Goal: Task Accomplishment & Management: Use online tool/utility

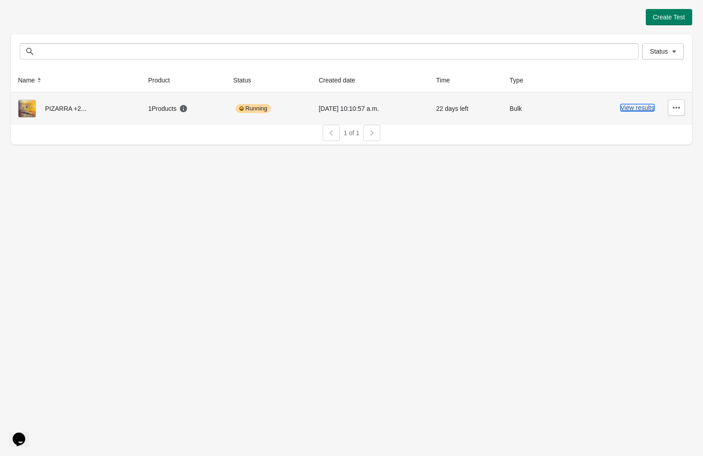
click at [633, 109] on button "View results" at bounding box center [637, 107] width 34 height 7
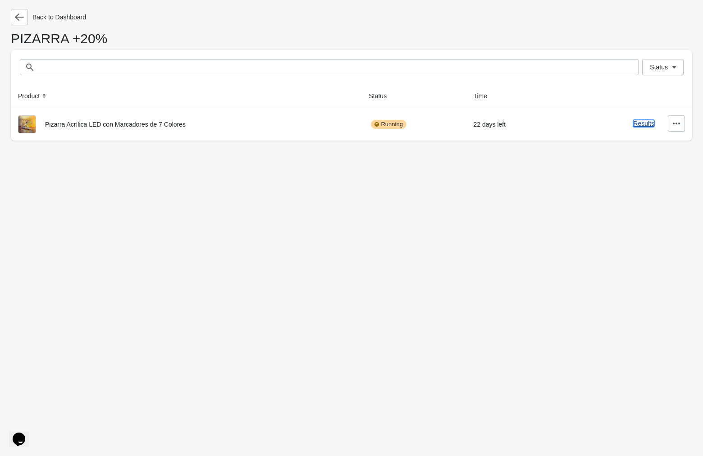
click at [640, 125] on button "Results" at bounding box center [643, 123] width 21 height 7
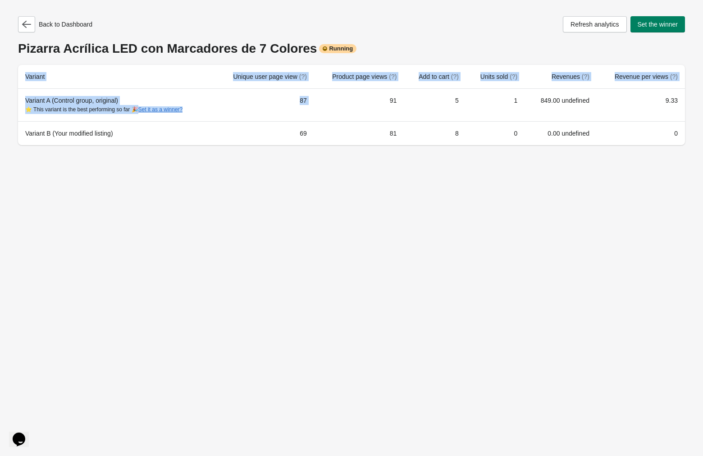
drag, startPoint x: 361, startPoint y: 103, endPoint x: 614, endPoint y: 172, distance: 262.0
click at [614, 172] on div "Back to Dashboard Refresh analytics Set the winner Pizarra Acrílica LED con Mar…" at bounding box center [351, 228] width 703 height 456
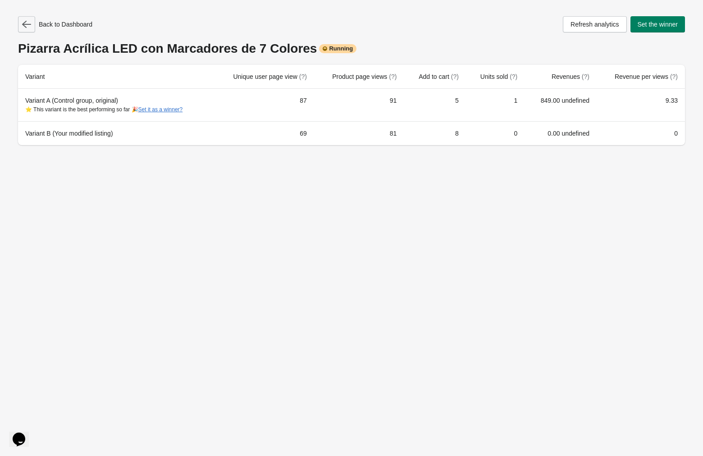
click at [26, 28] on icon "button" at bounding box center [26, 24] width 9 height 9
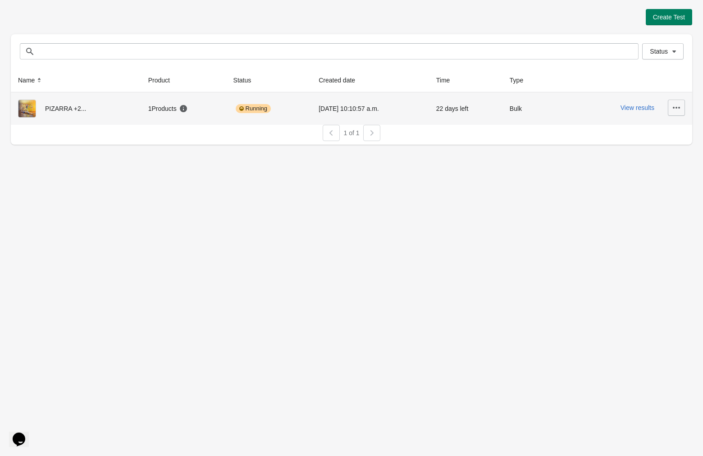
click at [678, 105] on icon "button" at bounding box center [675, 107] width 9 height 9
click at [671, 148] on span "Pause" at bounding box center [668, 149] width 18 height 9
click at [250, 113] on div "Paused" at bounding box center [252, 108] width 33 height 9
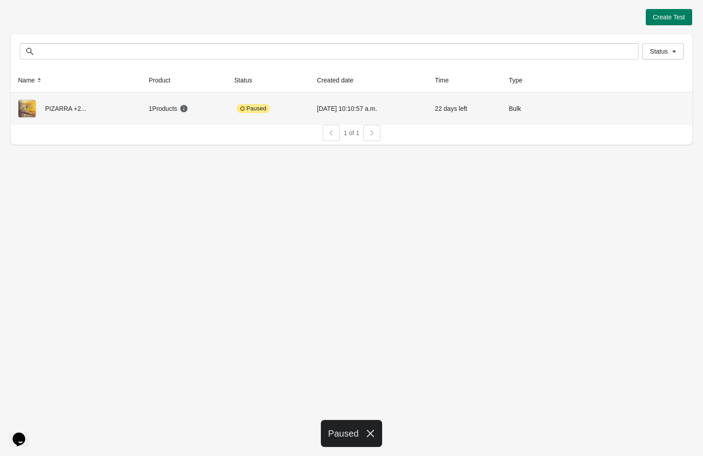
click at [215, 124] on div "1 of 1" at bounding box center [348, 129] width 688 height 23
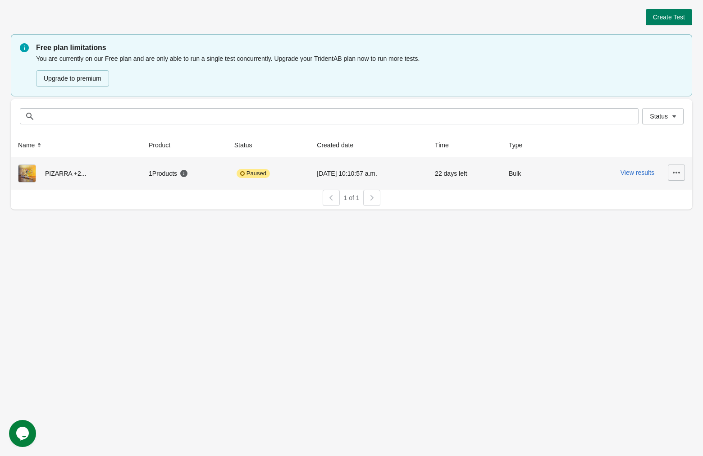
click at [676, 169] on icon "button" at bounding box center [675, 172] width 9 height 9
click at [661, 213] on span "Resume" at bounding box center [665, 214] width 23 height 9
